Goal: Information Seeking & Learning: Find specific fact

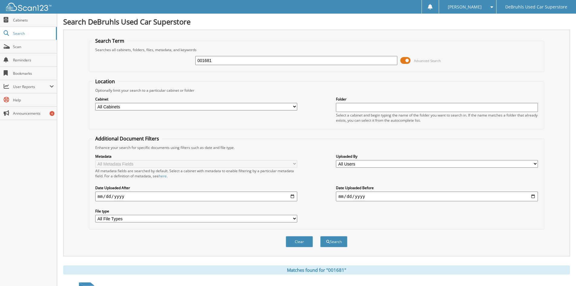
drag, startPoint x: 251, startPoint y: 64, endPoint x: 115, endPoint y: 56, distance: 135.4
click at [115, 56] on div "001681 Advanced Search" at bounding box center [316, 60] width 449 height 16
type input "000156"
click at [320, 236] on button "Search" at bounding box center [333, 241] width 27 height 11
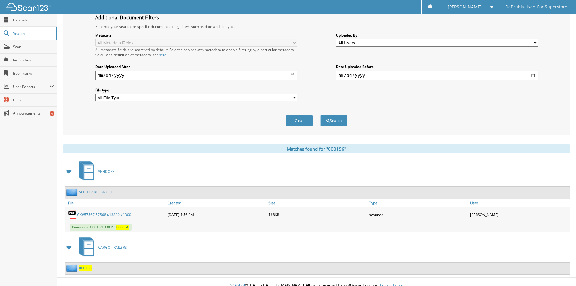
scroll to position [128, 0]
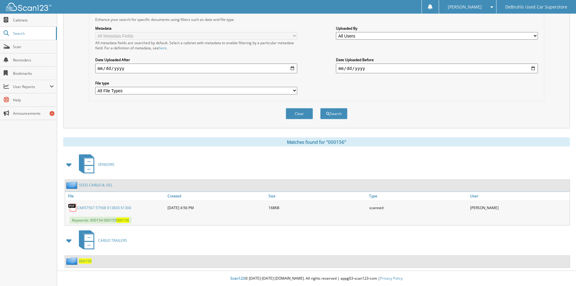
click at [111, 209] on link "CK#57567 57568 $13830 $1300" at bounding box center [104, 207] width 54 height 5
click at [88, 261] on span "000156" at bounding box center [85, 260] width 13 height 5
